Goal: Use online tool/utility

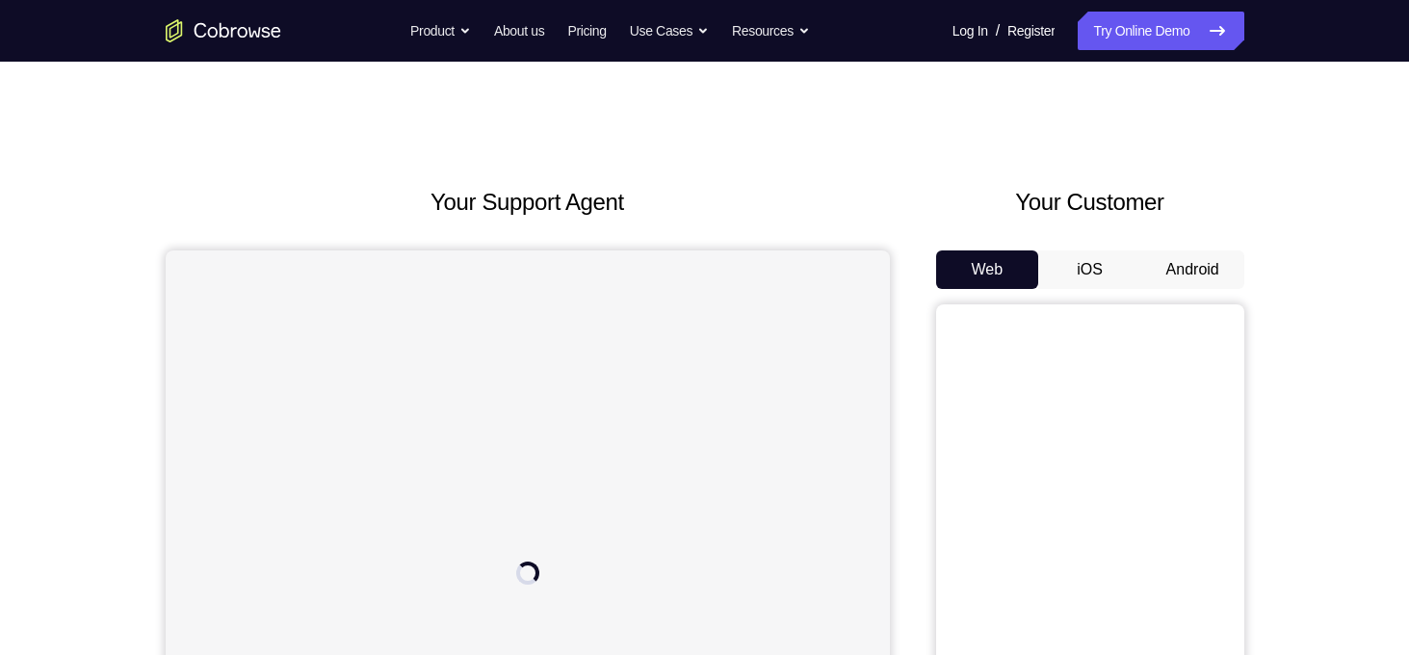
click at [1192, 274] on button "Android" at bounding box center [1192, 269] width 103 height 39
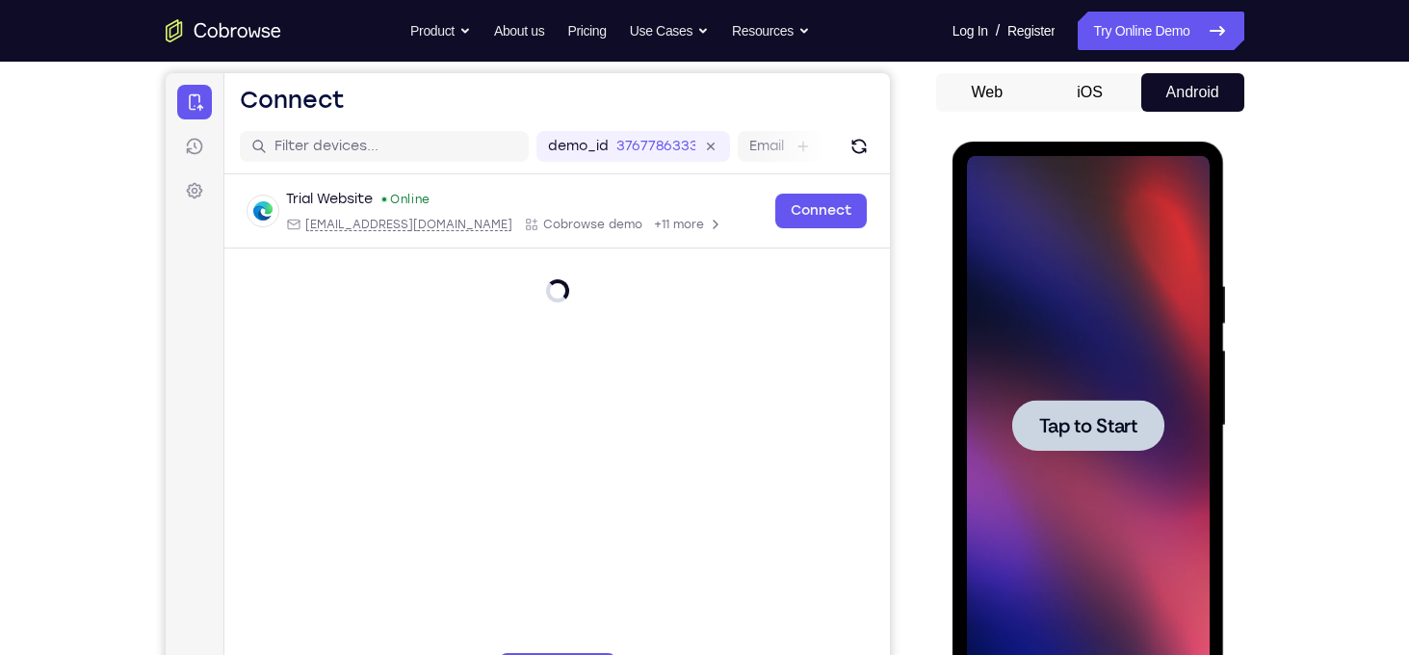
scroll to position [185, 0]
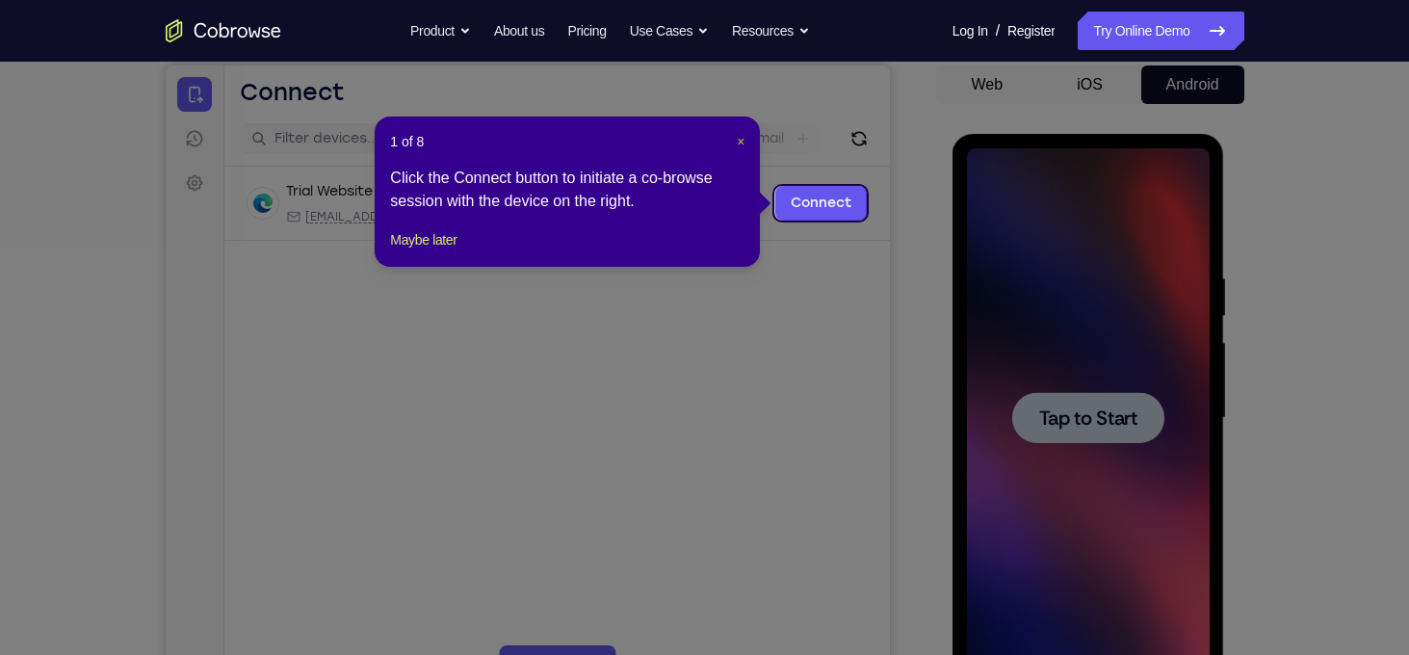
click at [737, 139] on span "×" at bounding box center [741, 141] width 8 height 15
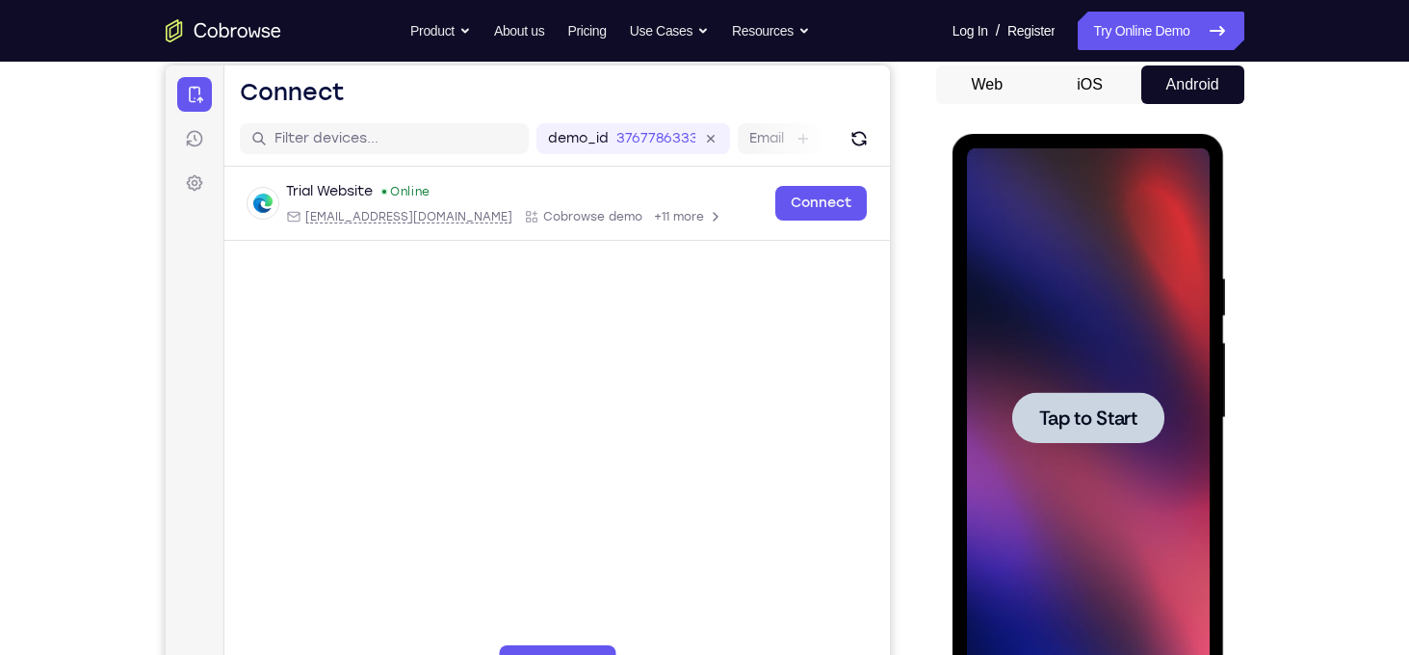
click at [1100, 432] on div at bounding box center [1088, 417] width 152 height 51
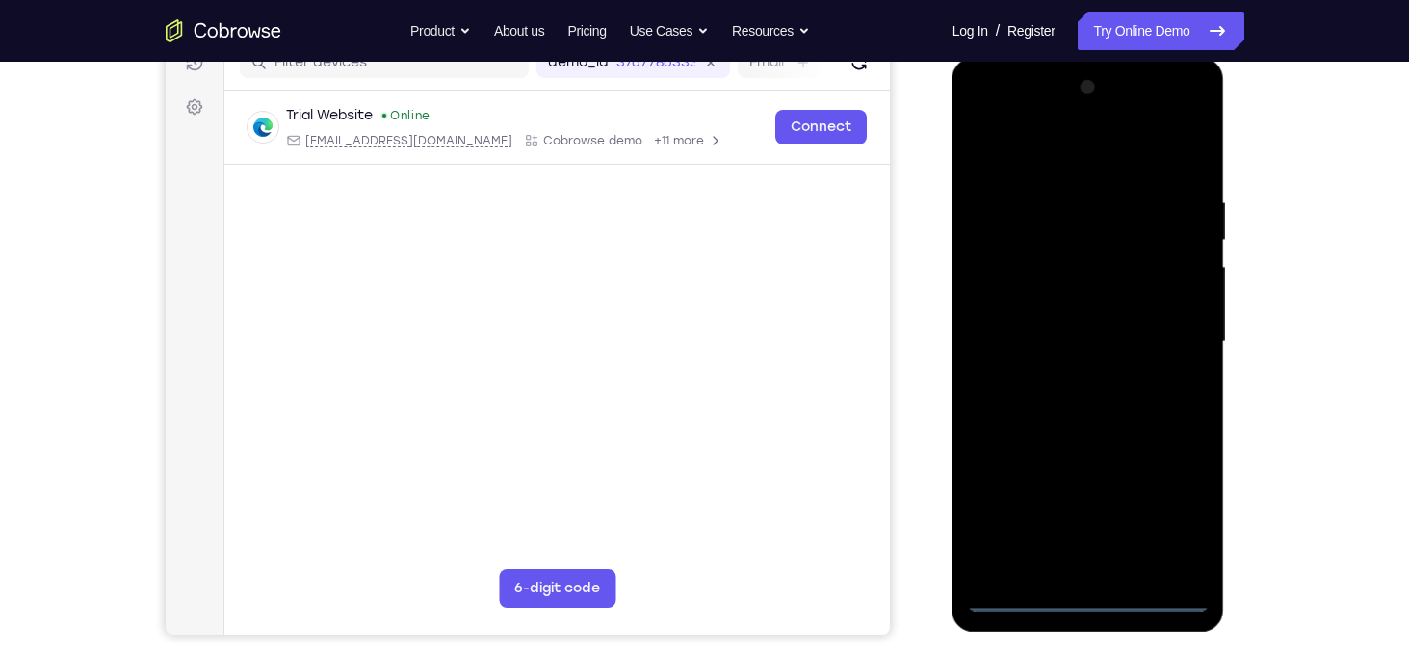
scroll to position [262, 0]
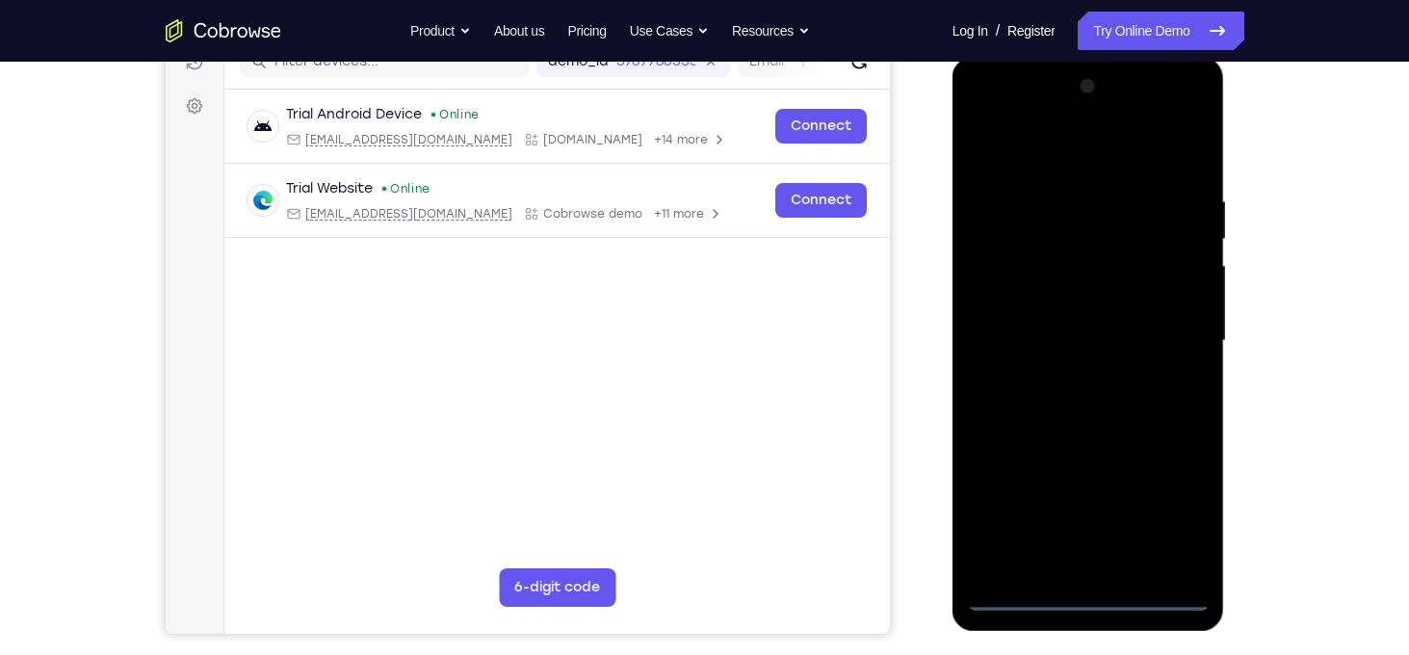
click at [1087, 597] on div at bounding box center [1088, 340] width 243 height 539
click at [1092, 594] on div at bounding box center [1088, 340] width 243 height 539
click at [1172, 500] on div at bounding box center [1088, 340] width 243 height 539
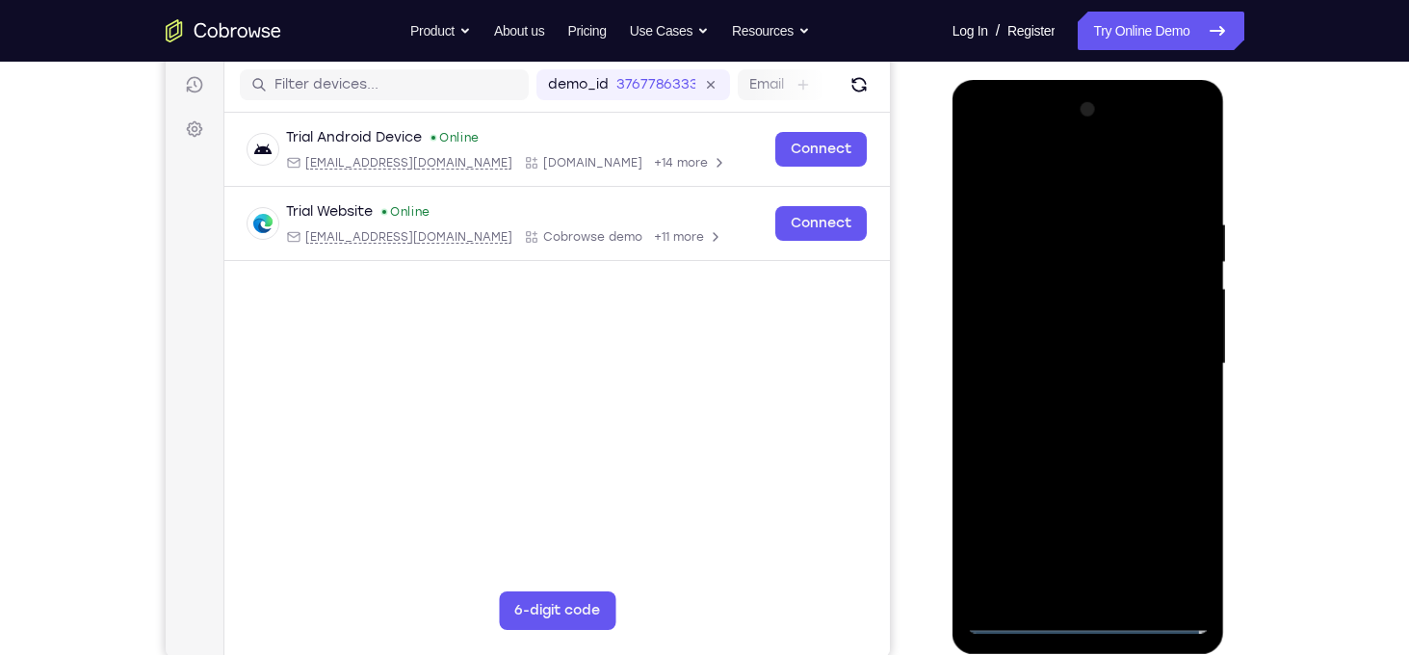
scroll to position [235, 0]
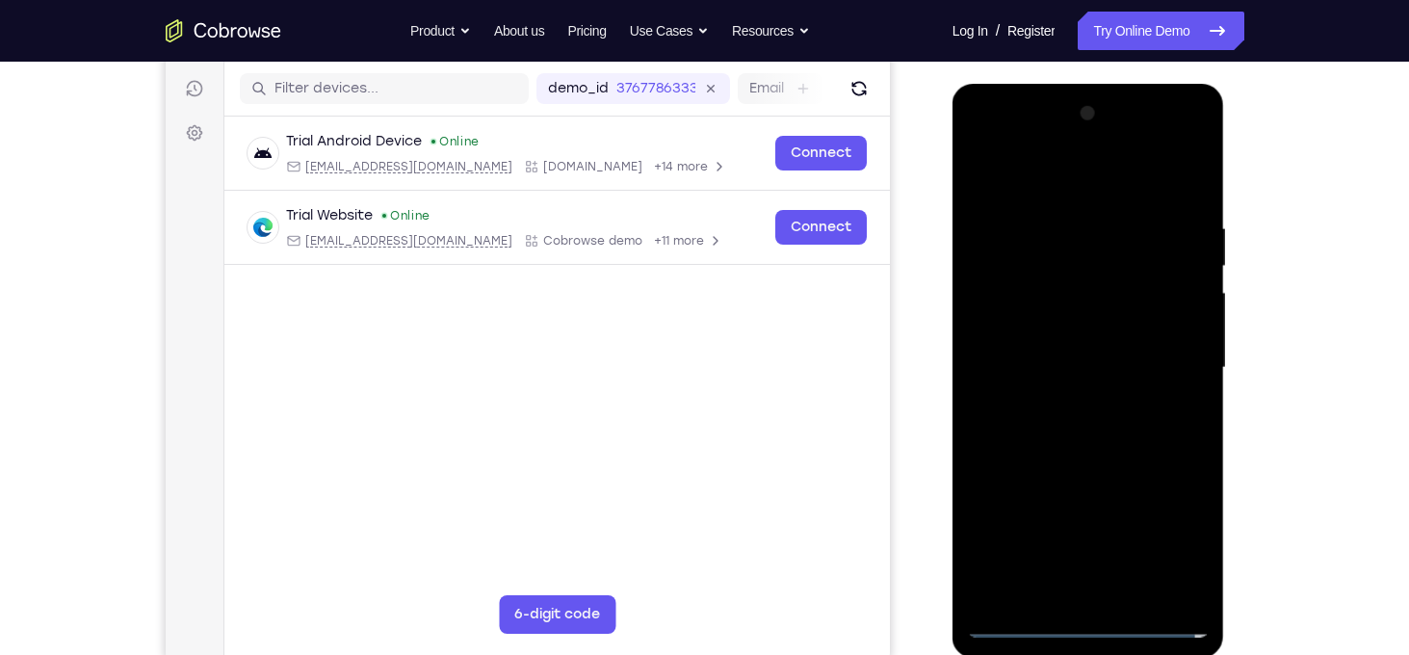
drag, startPoint x: 1170, startPoint y: 530, endPoint x: 1258, endPoint y: 132, distance: 408.3
click at [1170, 531] on div at bounding box center [1088, 367] width 243 height 539
click at [1075, 178] on div at bounding box center [1088, 367] width 243 height 539
click at [1042, 176] on div at bounding box center [1088, 367] width 243 height 539
click at [1016, 181] on div at bounding box center [1088, 367] width 243 height 539
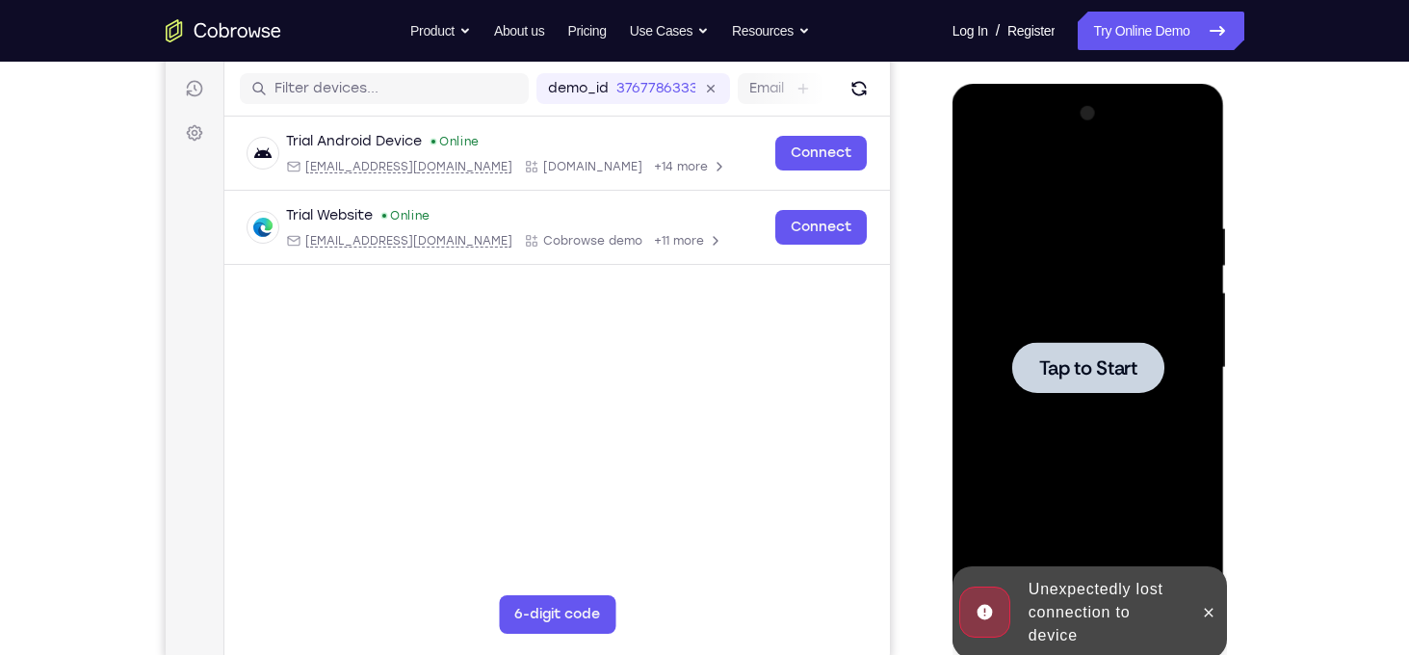
click at [1114, 369] on span "Tap to Start" at bounding box center [1088, 367] width 98 height 19
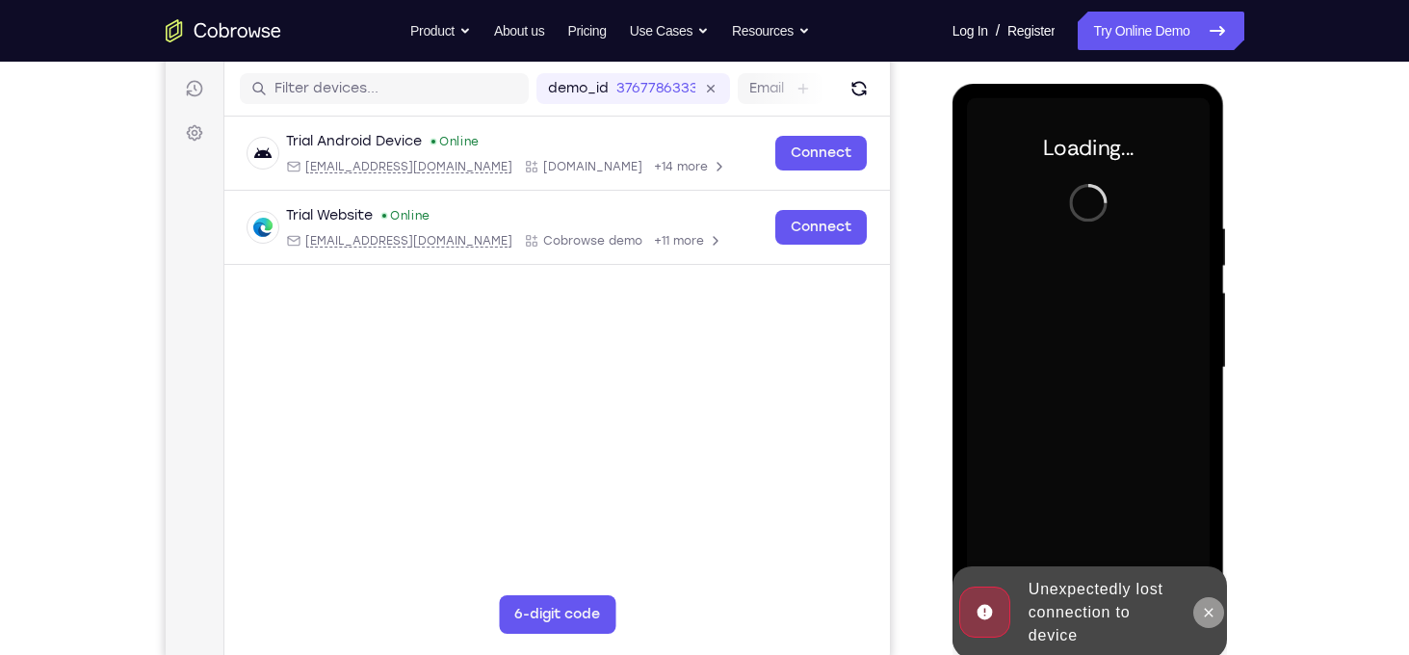
click at [1211, 609] on icon at bounding box center [1208, 612] width 15 height 15
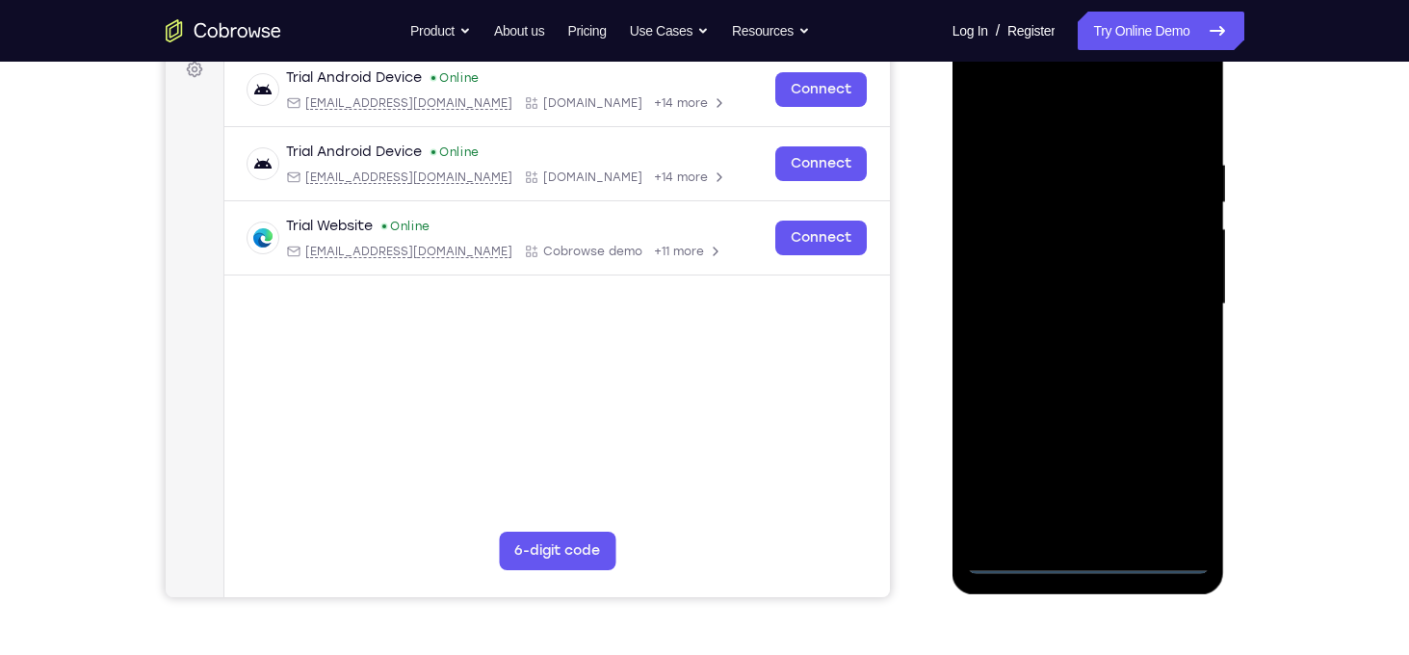
scroll to position [299, 0]
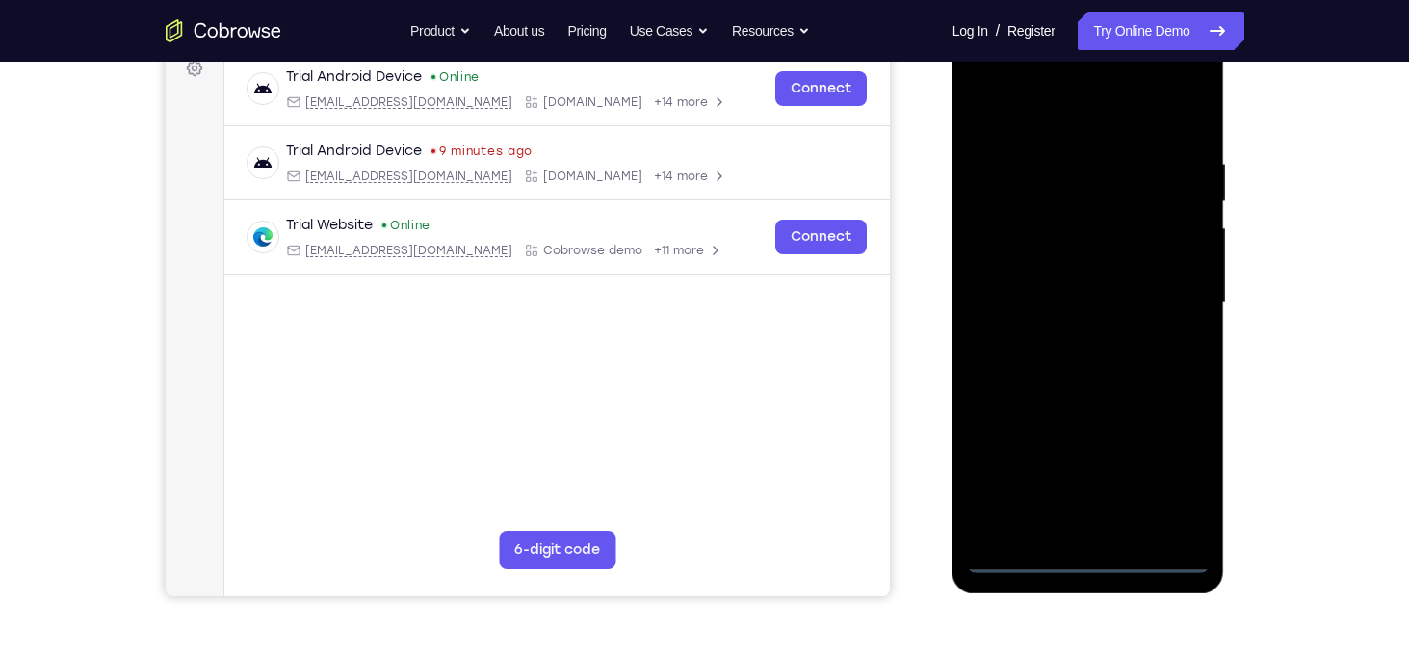
click at [1087, 558] on div at bounding box center [1088, 303] width 243 height 539
click at [1188, 479] on div at bounding box center [1088, 303] width 243 height 539
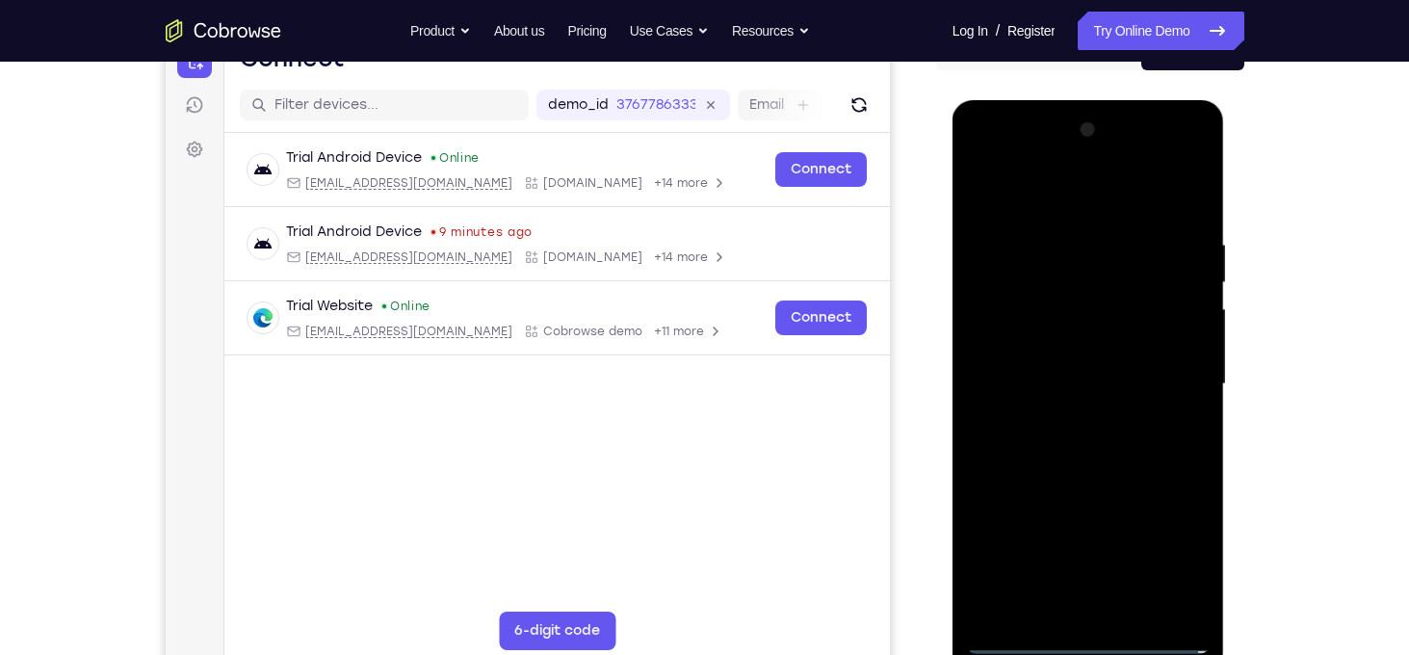
click at [1054, 194] on div at bounding box center [1088, 384] width 243 height 539
click at [1167, 374] on div at bounding box center [1088, 384] width 243 height 539
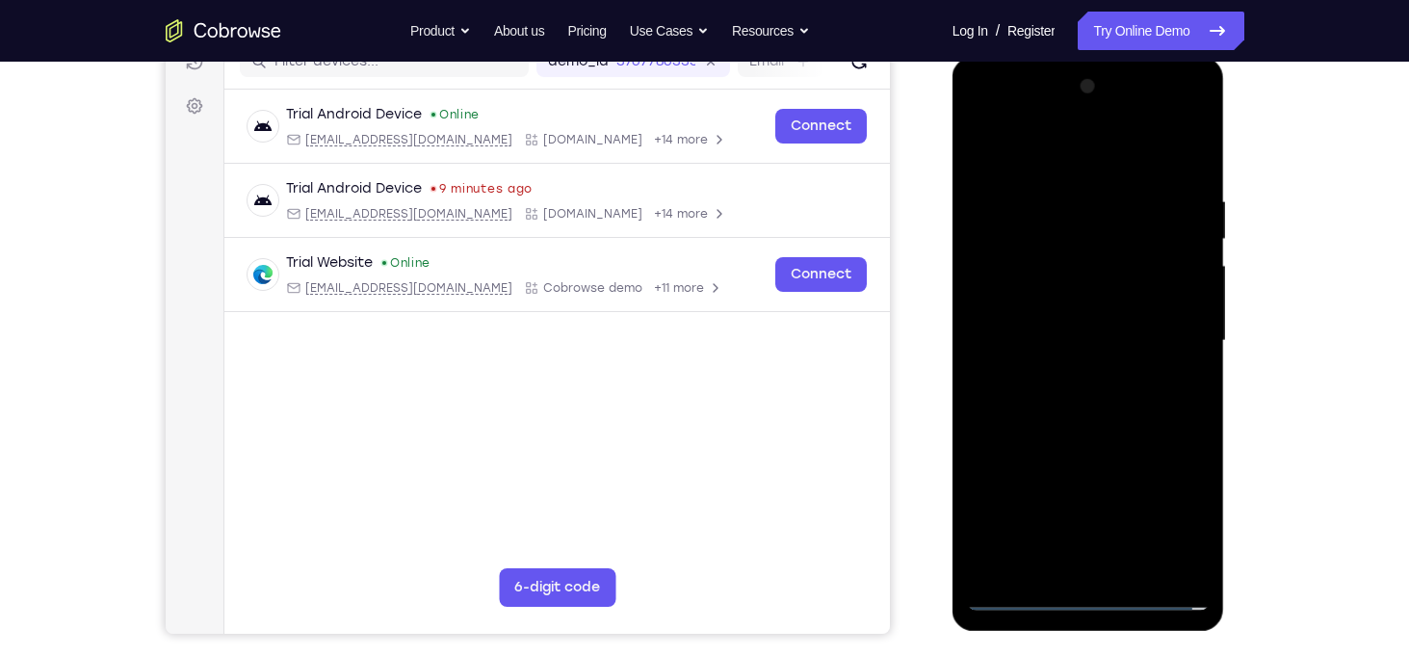
scroll to position [266, 0]
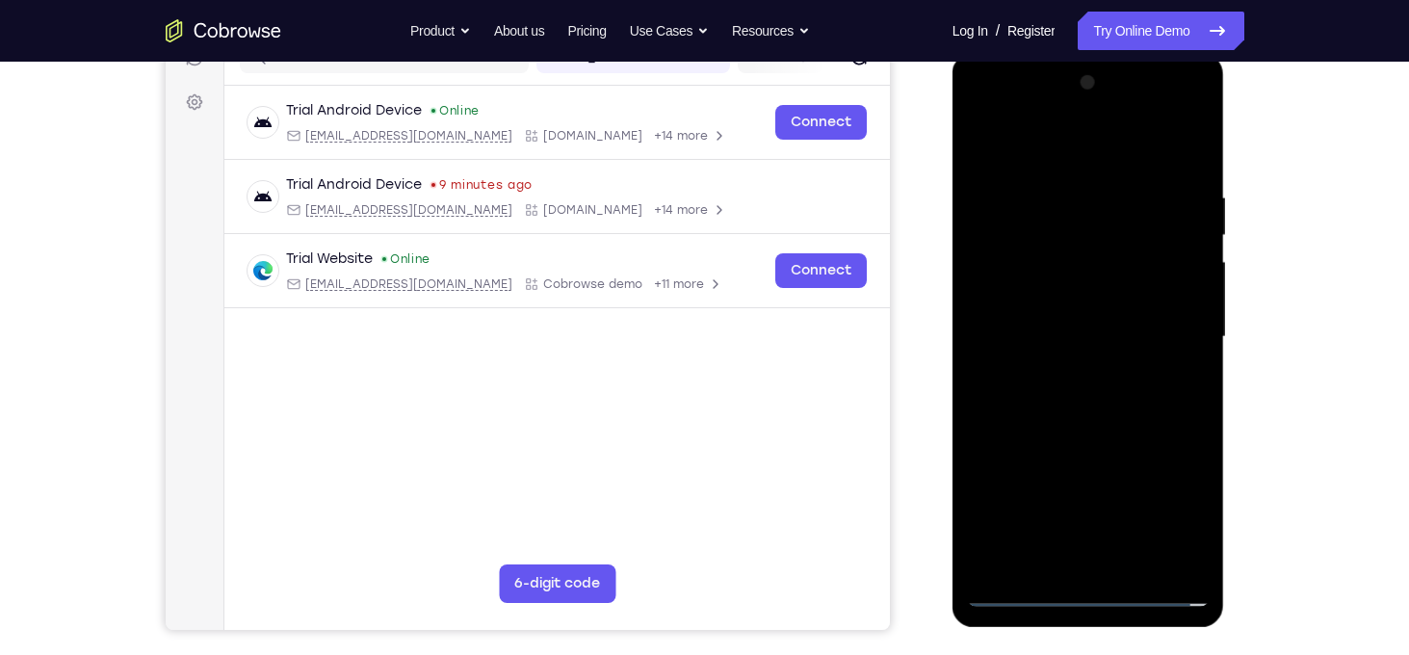
click at [1106, 564] on div at bounding box center [1088, 336] width 243 height 539
click at [1064, 316] on div at bounding box center [1088, 336] width 243 height 539
click at [1060, 288] on div at bounding box center [1088, 336] width 243 height 539
click at [1059, 338] on div at bounding box center [1088, 336] width 243 height 539
click at [1058, 405] on div at bounding box center [1088, 336] width 243 height 539
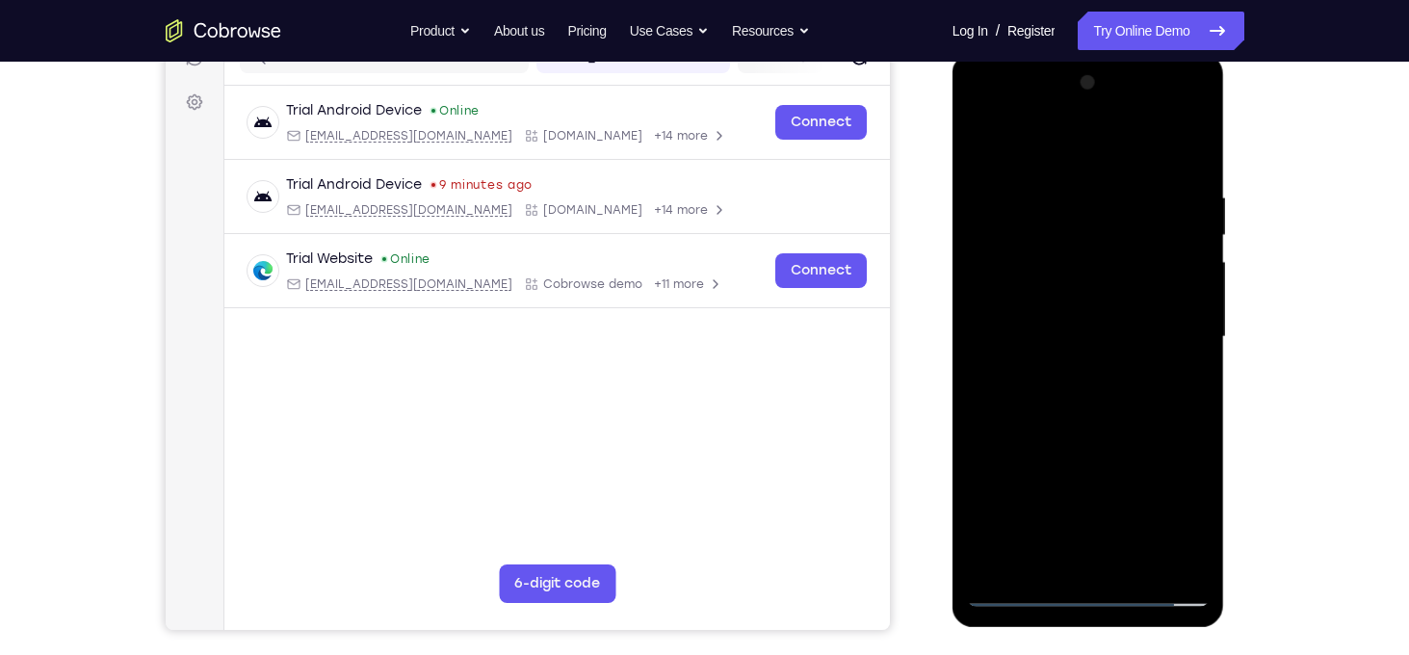
click at [1074, 397] on div at bounding box center [1088, 336] width 243 height 539
click at [1087, 425] on div at bounding box center [1088, 336] width 243 height 539
click at [1131, 565] on div at bounding box center [1088, 336] width 243 height 539
click at [1099, 438] on div at bounding box center [1088, 336] width 243 height 539
click at [1069, 280] on div at bounding box center [1088, 336] width 243 height 539
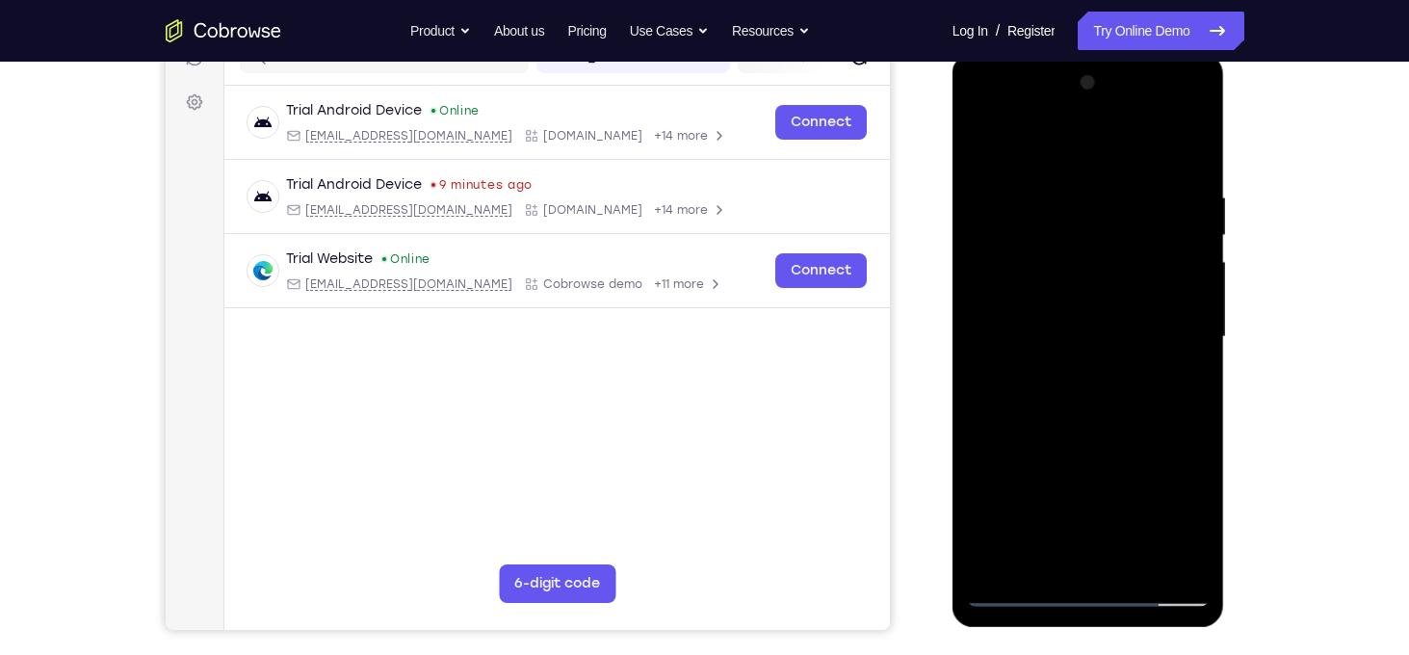
click at [977, 143] on div at bounding box center [1088, 336] width 243 height 539
click at [987, 139] on div at bounding box center [1088, 336] width 243 height 539
click at [1053, 176] on div at bounding box center [1088, 336] width 243 height 539
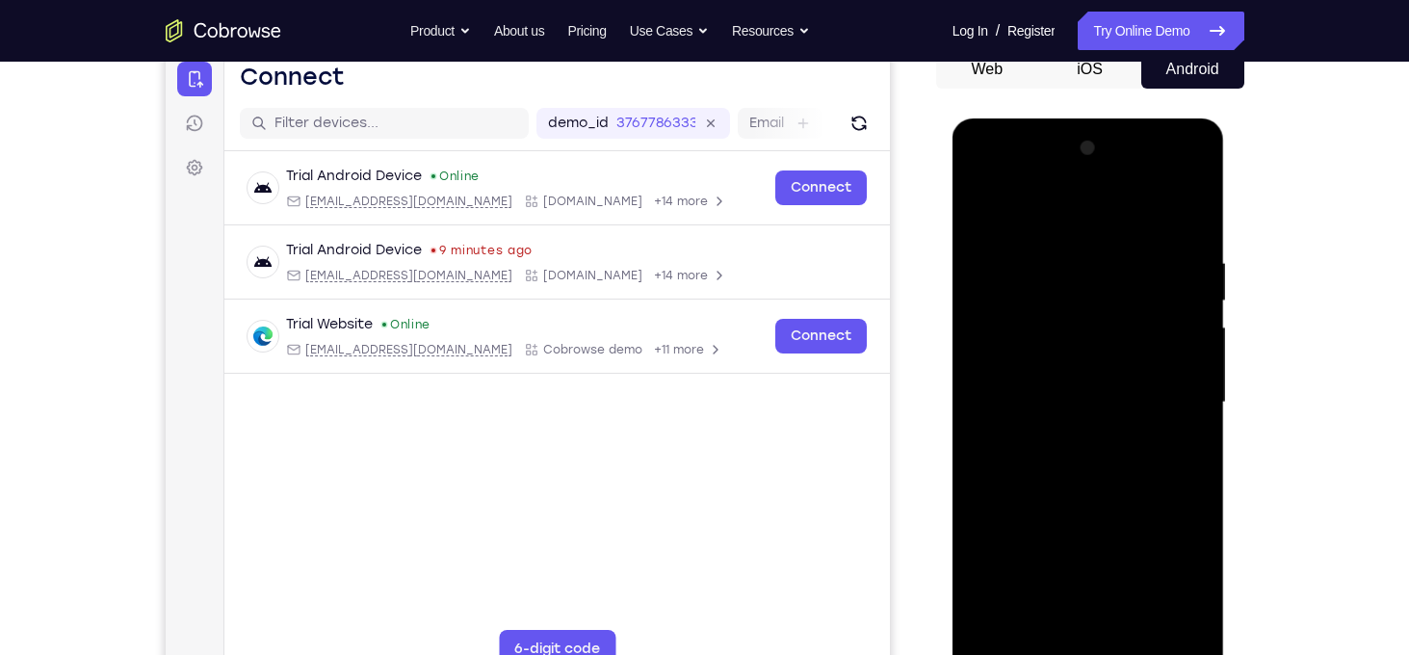
scroll to position [198, 0]
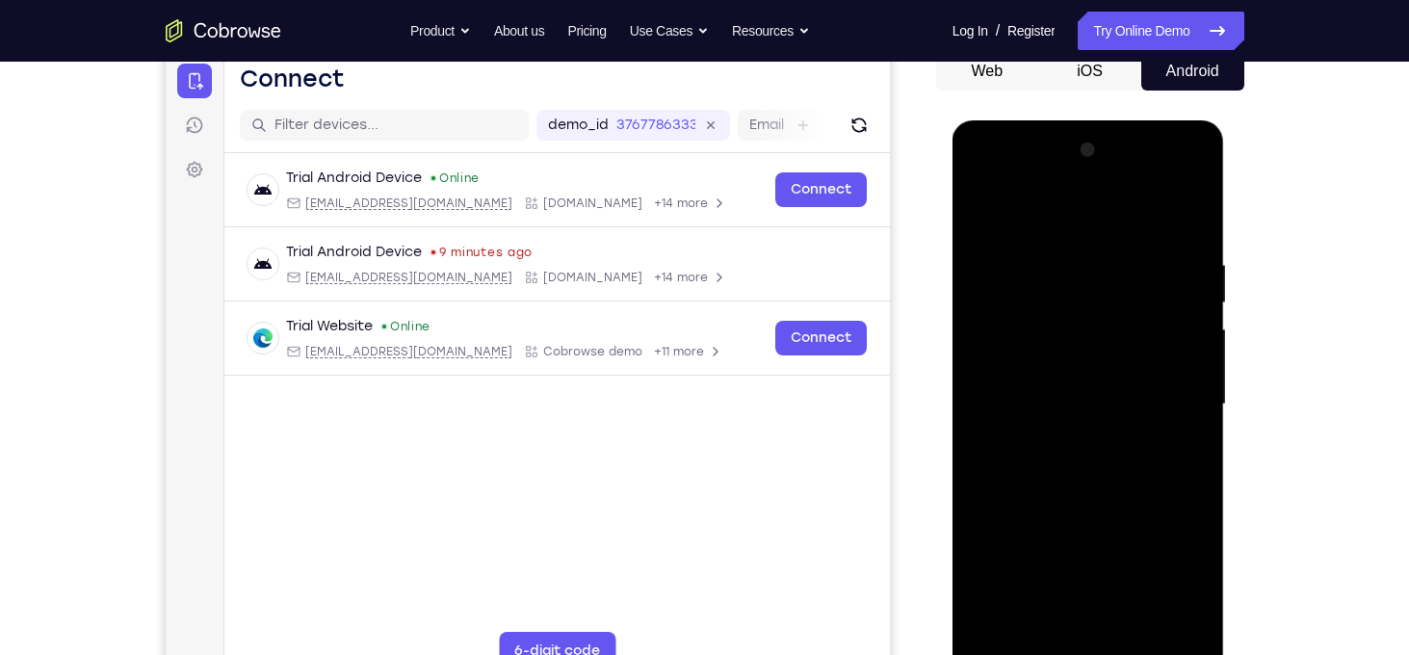
click at [1177, 334] on div at bounding box center [1088, 404] width 243 height 539
click at [1180, 216] on div at bounding box center [1088, 404] width 243 height 539
click at [1199, 207] on div at bounding box center [1088, 404] width 243 height 539
click at [1114, 251] on div at bounding box center [1088, 404] width 243 height 539
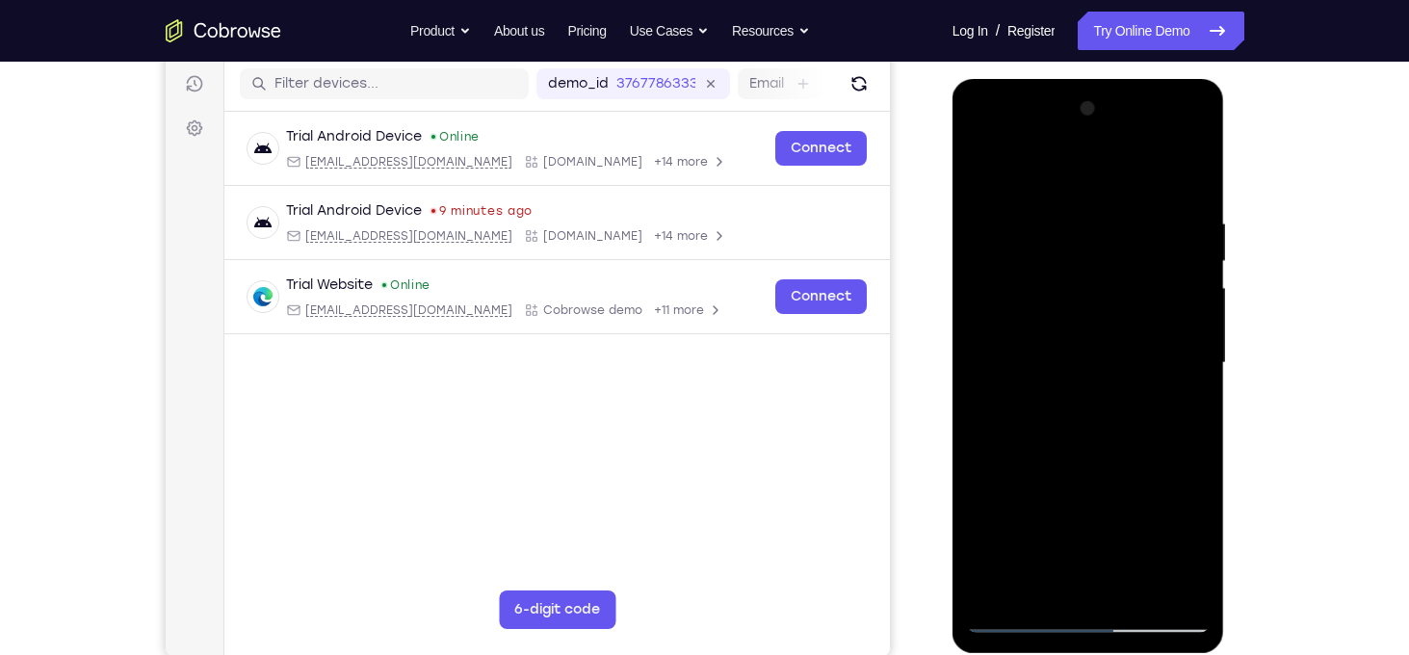
click at [992, 587] on div at bounding box center [1088, 362] width 243 height 539
click at [1129, 221] on div at bounding box center [1088, 362] width 243 height 539
click at [1166, 301] on div at bounding box center [1088, 362] width 243 height 539
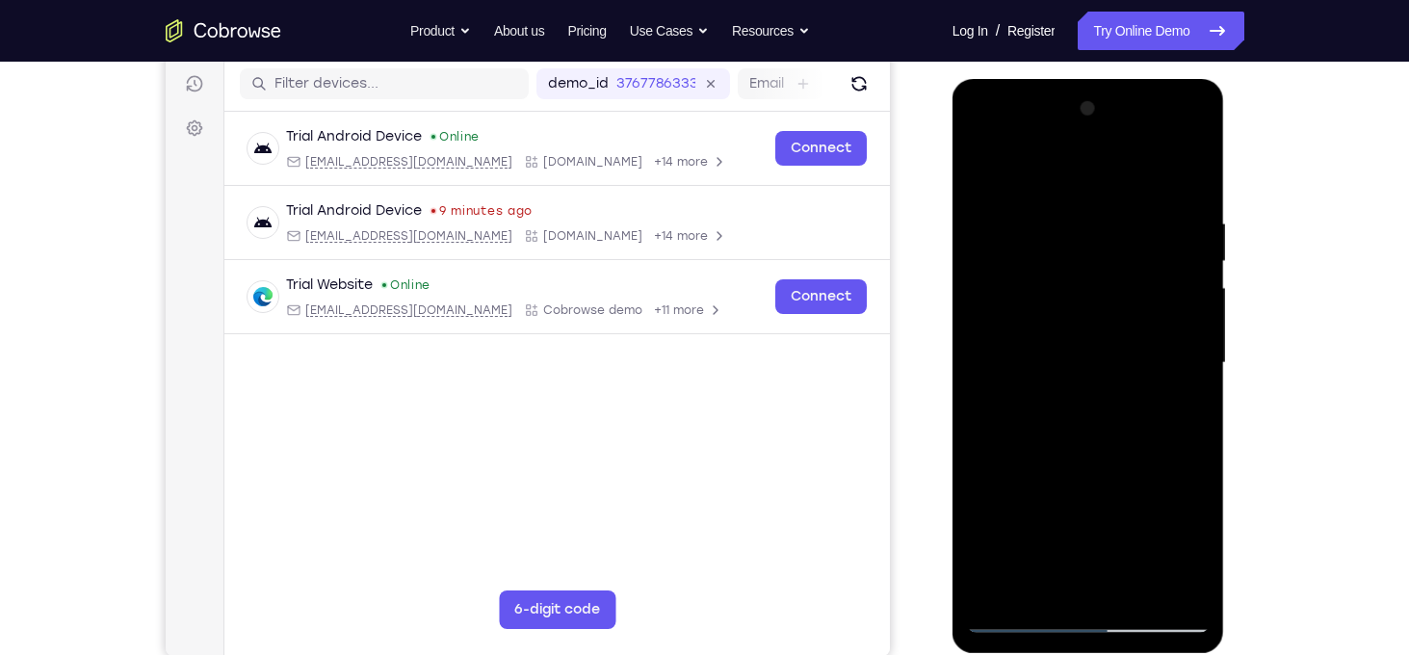
click at [1166, 301] on div at bounding box center [1088, 362] width 243 height 539
click at [1180, 171] on div at bounding box center [1088, 362] width 243 height 539
